Goal: Information Seeking & Learning: Learn about a topic

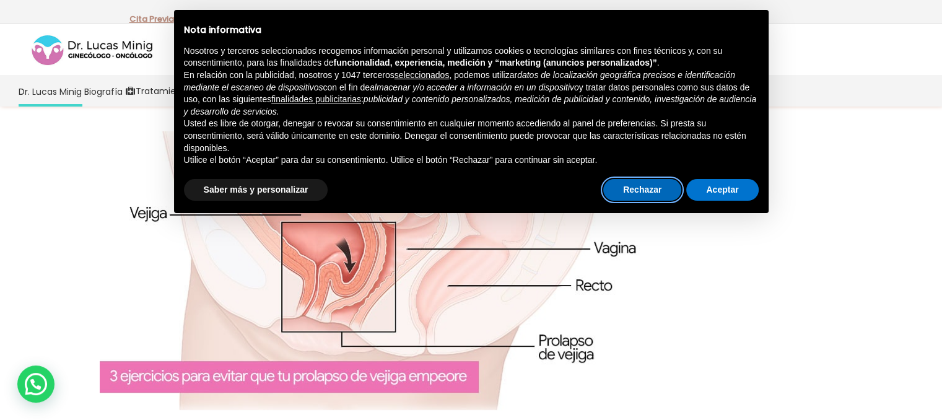
click at [657, 192] on button "Rechazar" at bounding box center [642, 190] width 78 height 22
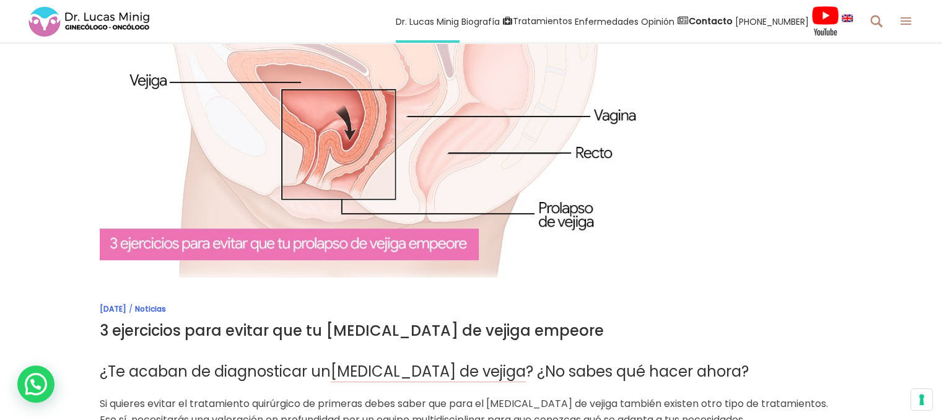
scroll to position [124, 0]
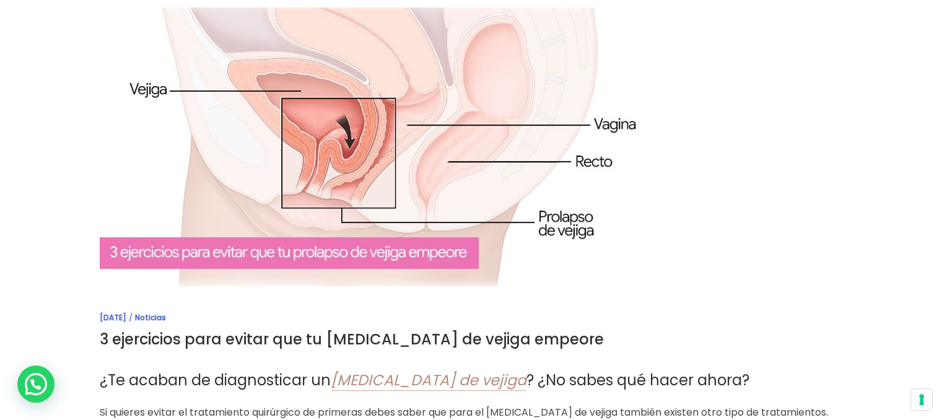
click at [431, 383] on span "prolapso de vejiga" at bounding box center [429, 380] width 196 height 20
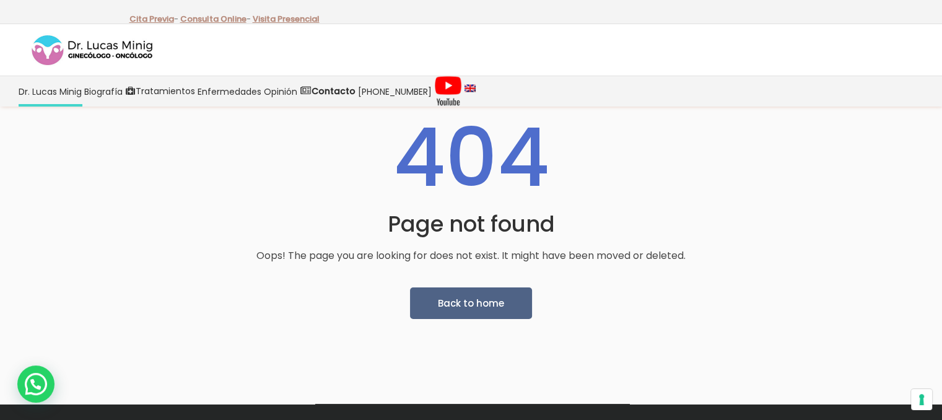
click at [206, 187] on h1 "404" at bounding box center [471, 157] width 566 height 99
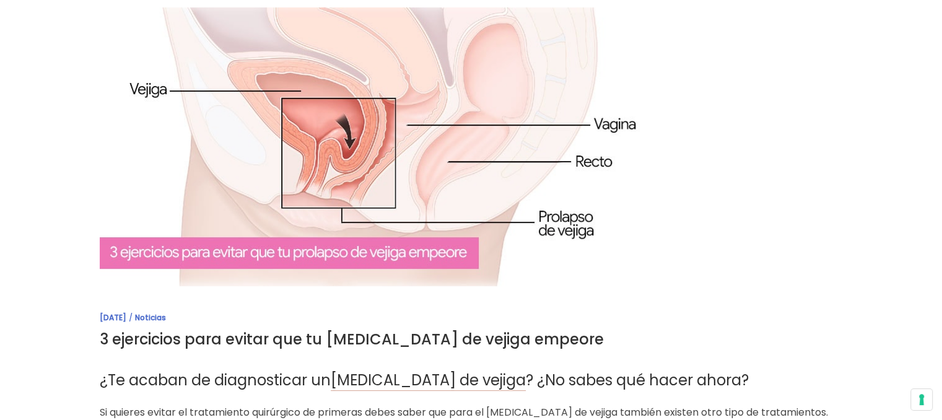
click at [206, 257] on img at bounding box center [379, 146] width 558 height 279
click at [377, 248] on img at bounding box center [379, 146] width 558 height 279
click at [305, 255] on img at bounding box center [379, 146] width 558 height 279
